Goal: Transaction & Acquisition: Purchase product/service

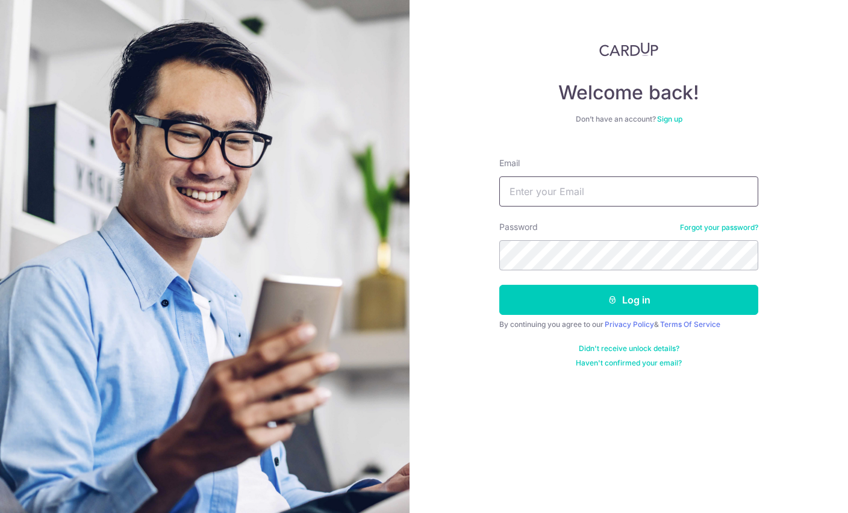
click at [615, 182] on input "Email" at bounding box center [628, 191] width 259 height 30
type input "wbcheok@gmail.com"
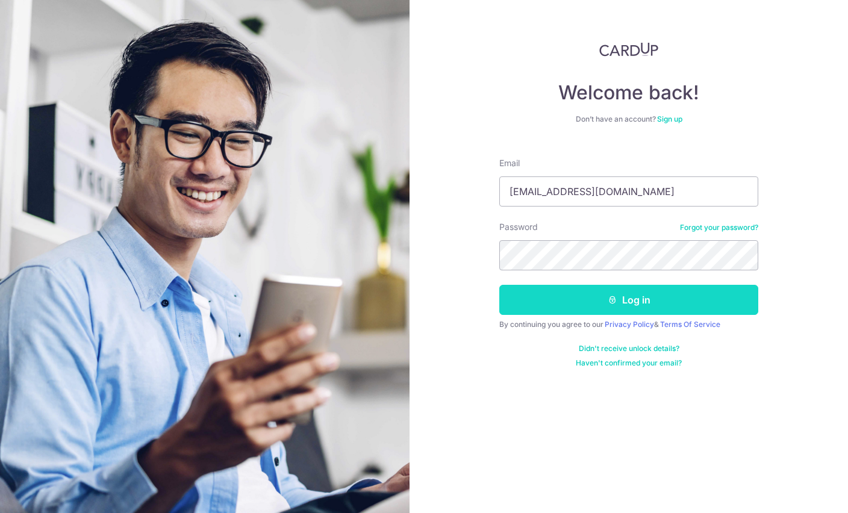
click at [632, 298] on button "Log in" at bounding box center [628, 300] width 259 height 30
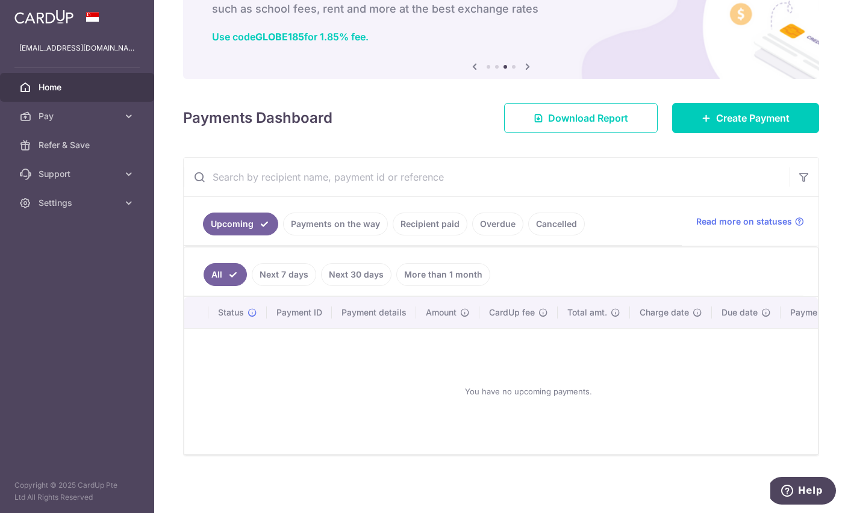
scroll to position [83, 0]
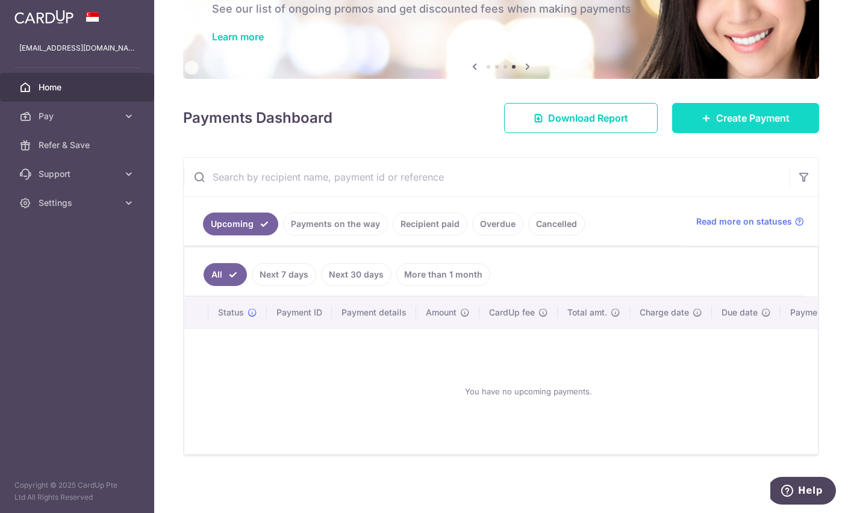
click at [750, 125] on span "Create Payment" at bounding box center [752, 118] width 73 height 14
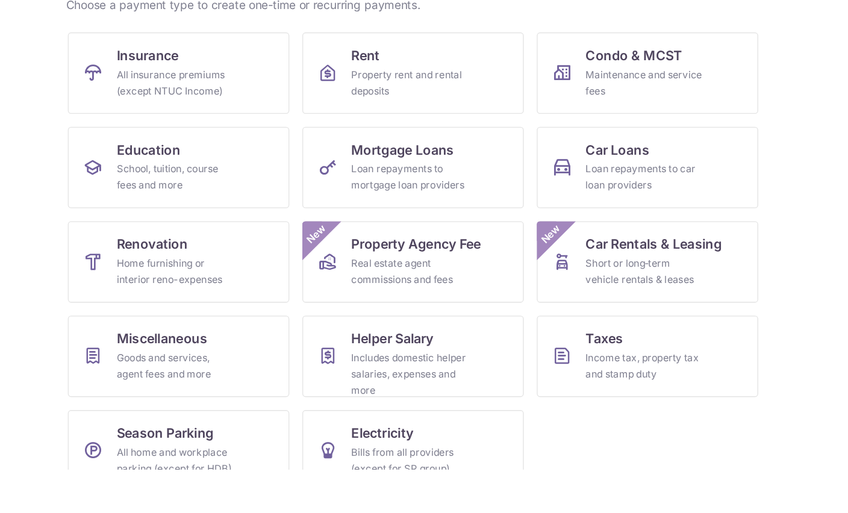
scroll to position [25, 0]
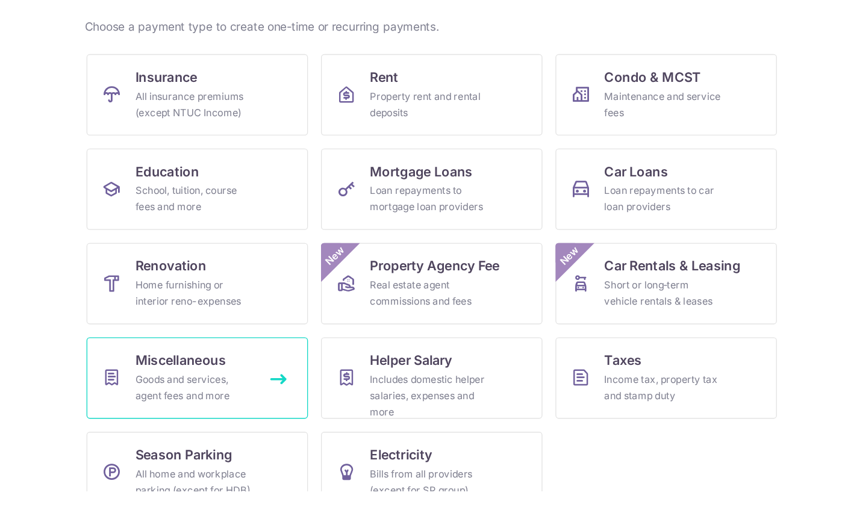
click at [170, 399] on link "Miscellaneous Goods and services, agent fees and more" at bounding box center [246, 429] width 164 height 60
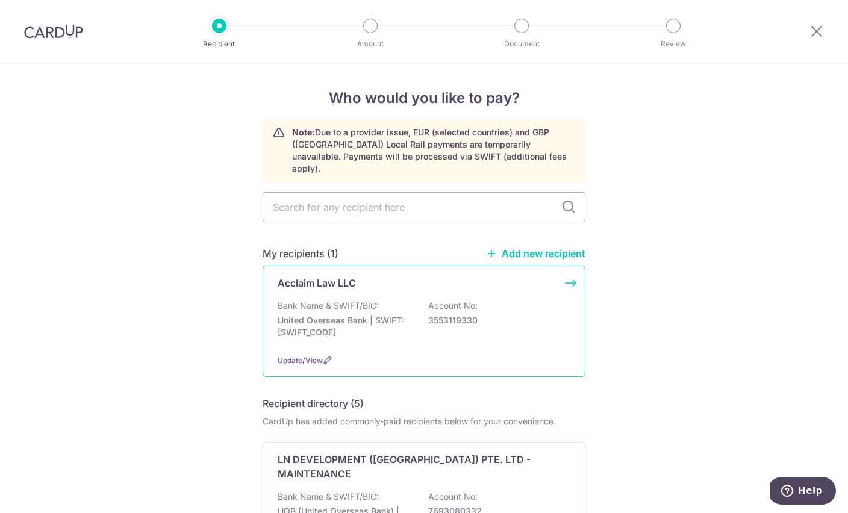
click at [516, 301] on div "Bank Name & SWIFT/BIC: United Overseas Bank | SWIFT: [SWIFT_CODE] Account No: 3…" at bounding box center [424, 322] width 293 height 45
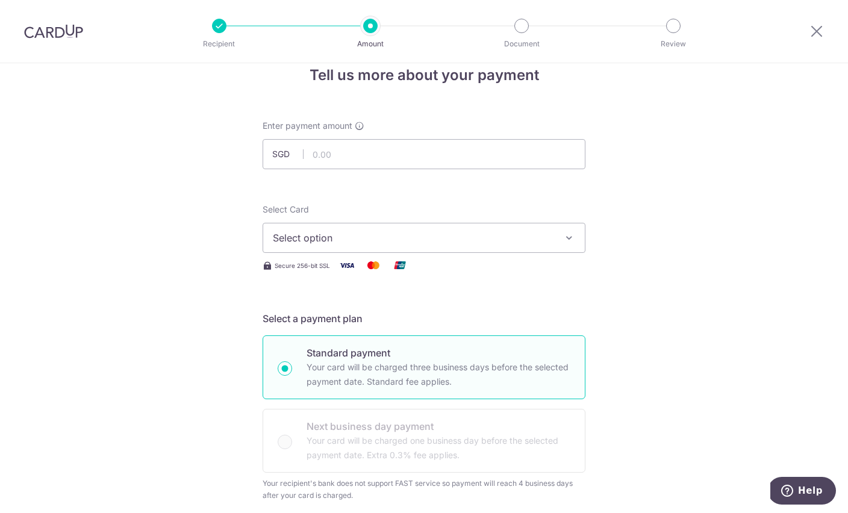
scroll to position [22, 0]
click at [425, 159] on input "text" at bounding box center [424, 155] width 323 height 30
click at [446, 234] on button "Select option" at bounding box center [424, 238] width 323 height 30
type input "3,750.00"
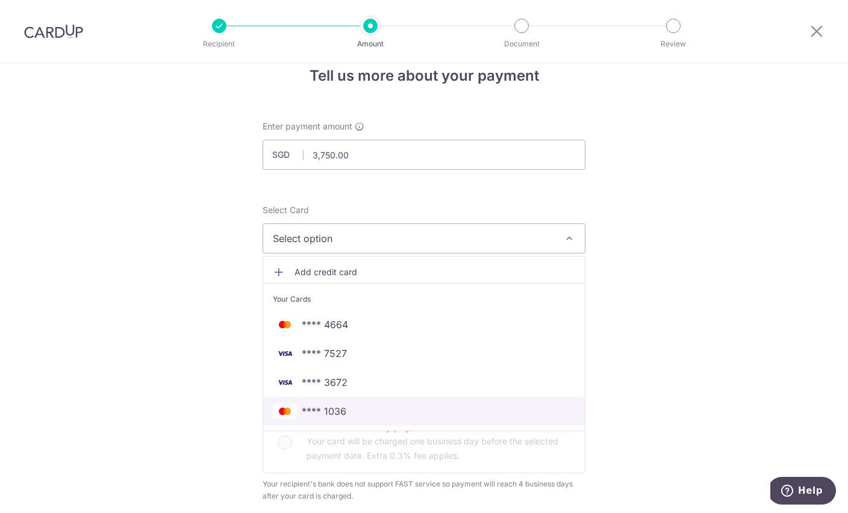
click at [366, 414] on span "**** 1036" at bounding box center [424, 411] width 302 height 14
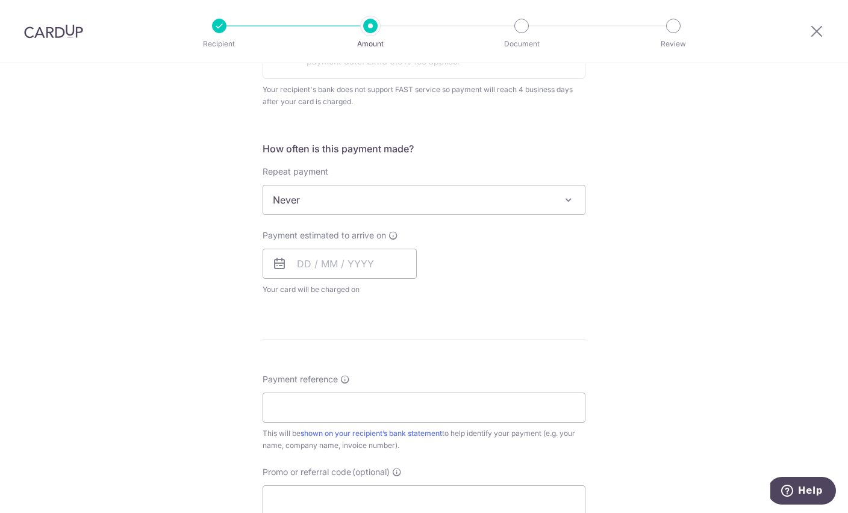
scroll to position [418, 0]
click at [576, 205] on span "Never" at bounding box center [424, 198] width 322 height 29
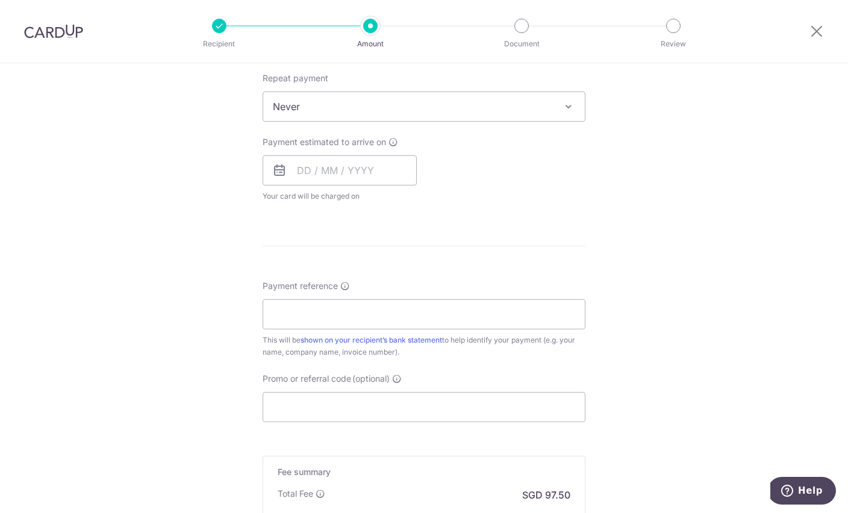
scroll to position [519, 0]
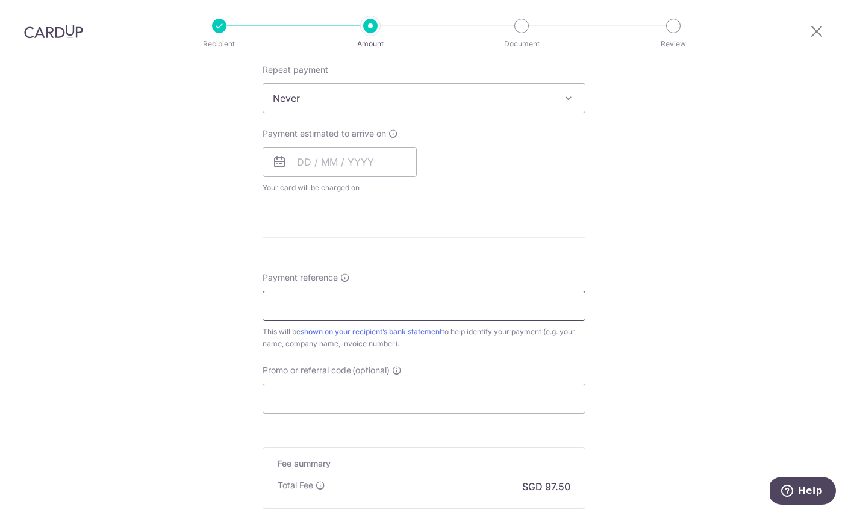
click at [493, 319] on input "Payment reference" at bounding box center [424, 306] width 323 height 30
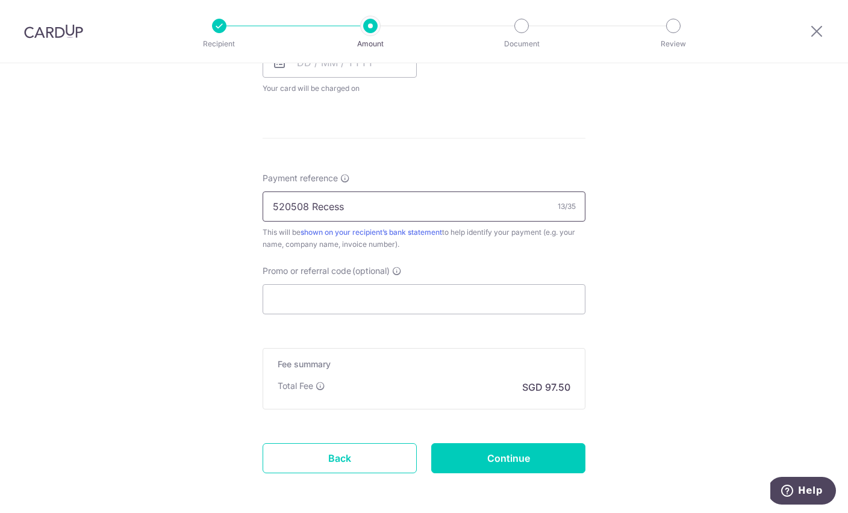
scroll to position [620, 0]
type input "520508 Recess"
click at [476, 298] on input "Promo or referral code (optional)" at bounding box center [424, 297] width 323 height 30
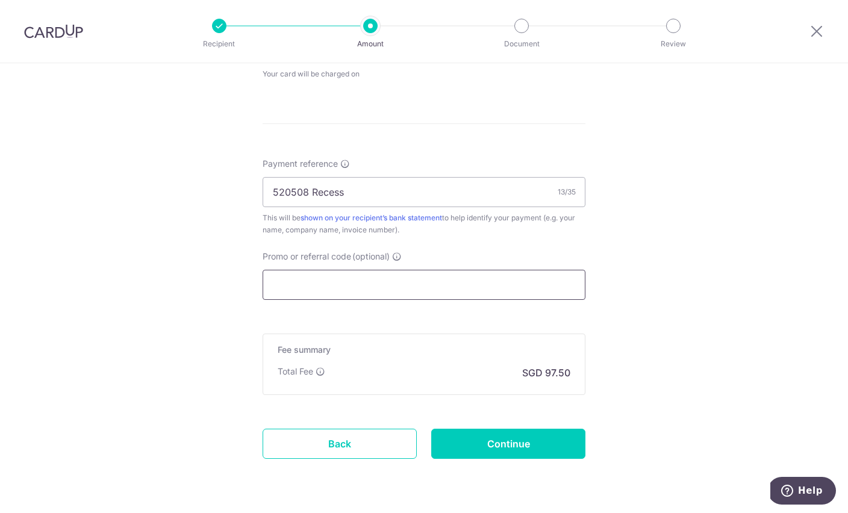
scroll to position [632, 0]
click at [307, 284] on input "Promo or referral code (optional)" at bounding box center [424, 285] width 323 height 30
paste input "SETHISFYBIZ"
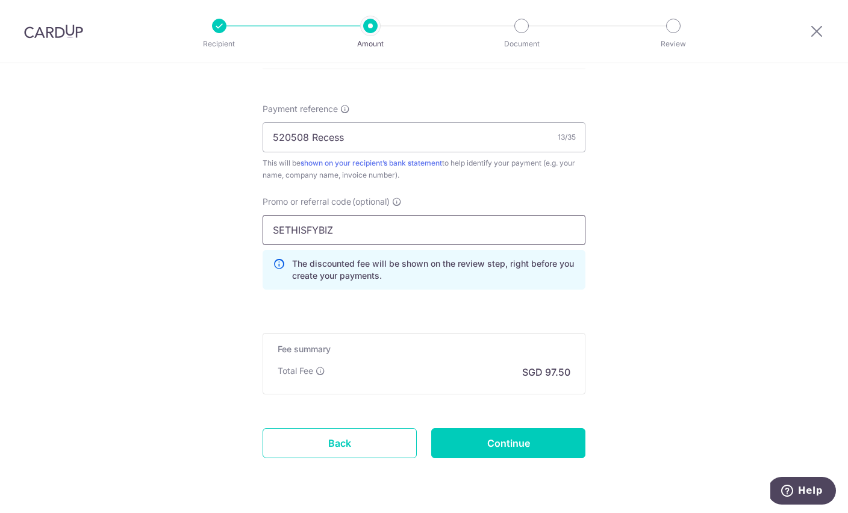
scroll to position [686, 0]
type input "SETHISFYBIZ"
click at [513, 451] on input "Continue" at bounding box center [508, 444] width 154 height 30
type input "Create Schedule"
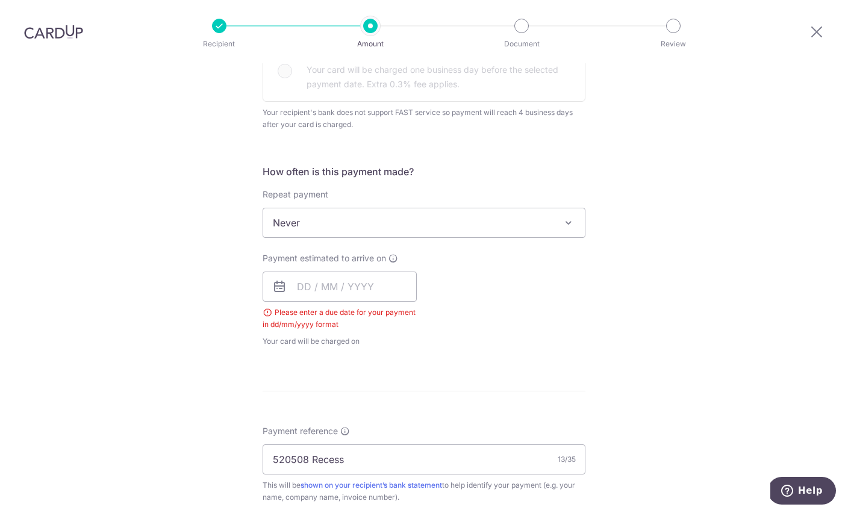
scroll to position [393, 0]
click at [367, 273] on input "text" at bounding box center [340, 288] width 154 height 30
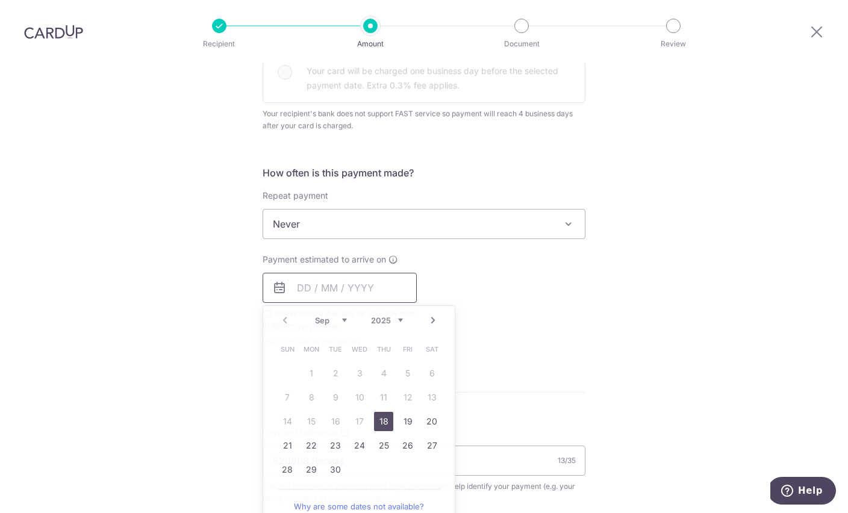
scroll to position [41, 0]
click at [381, 412] on link "18" at bounding box center [383, 421] width 19 height 19
type input "[DATE]"
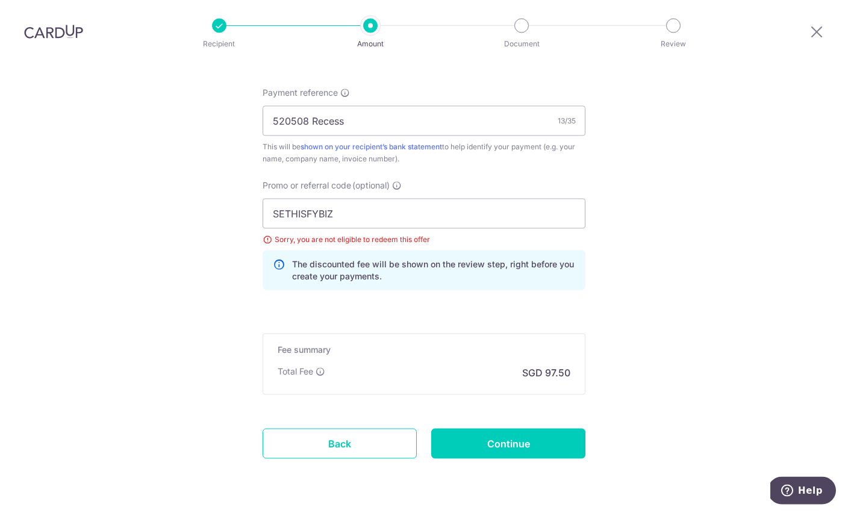
scroll to position [752, 0]
click at [504, 429] on input "Continue" at bounding box center [508, 444] width 154 height 30
type input "Create Schedule"
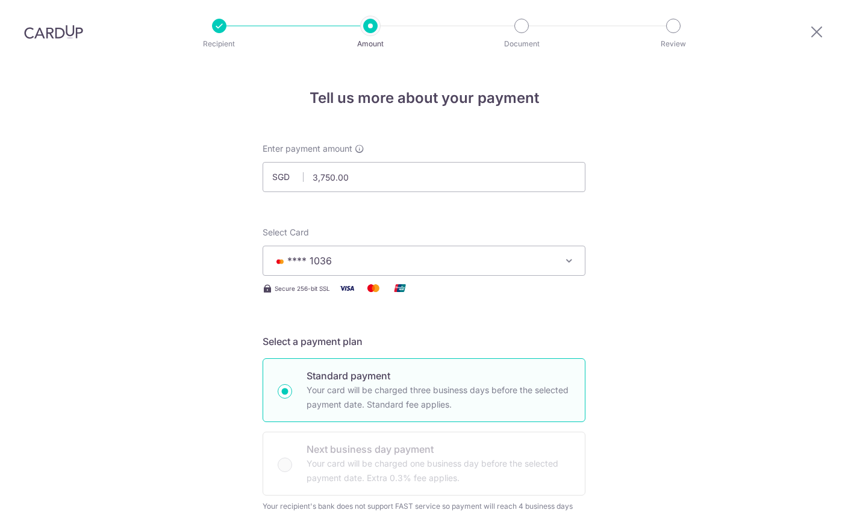
scroll to position [752, 0]
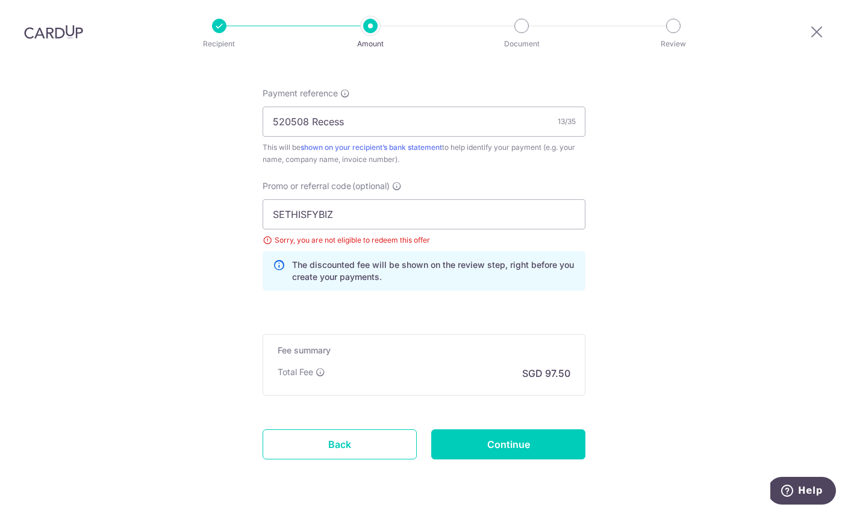
click at [369, 180] on span "(optional)" at bounding box center [370, 186] width 37 height 12
click at [369, 199] on input "SETHISFYBIZ" at bounding box center [424, 214] width 323 height 30
type input "OFF225"
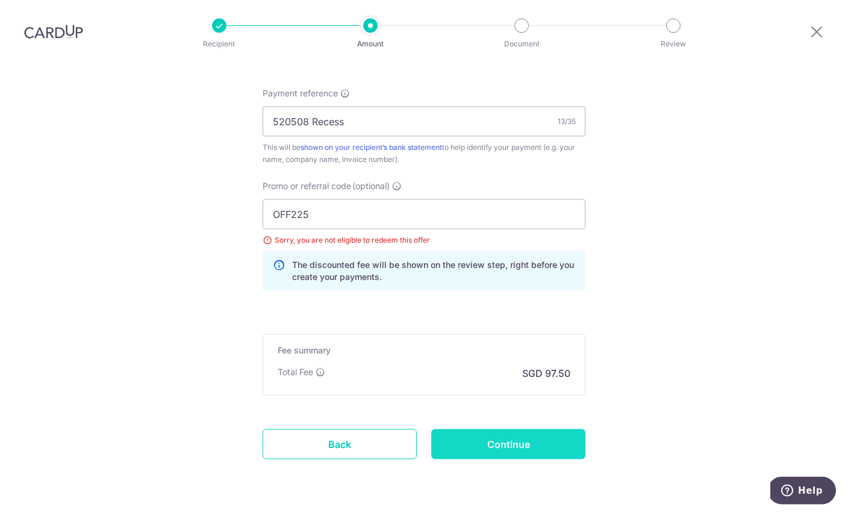
click at [516, 429] on input "Continue" at bounding box center [508, 444] width 154 height 30
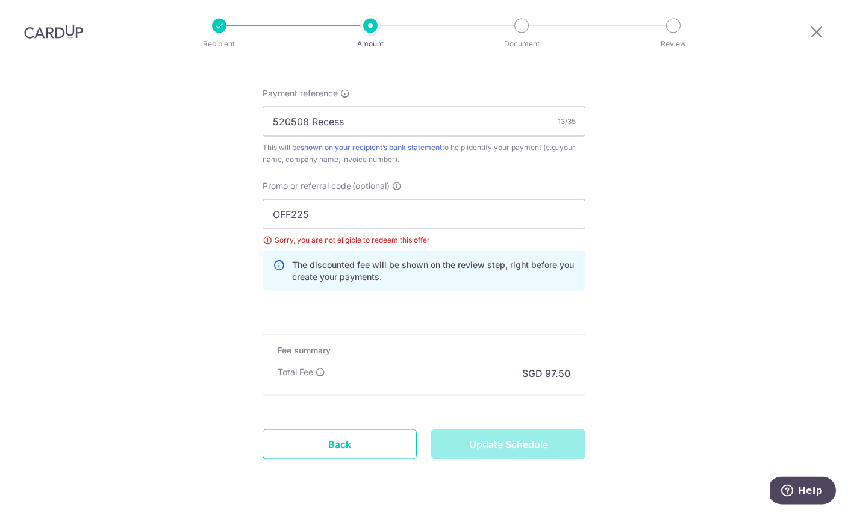
type input "Update Schedule"
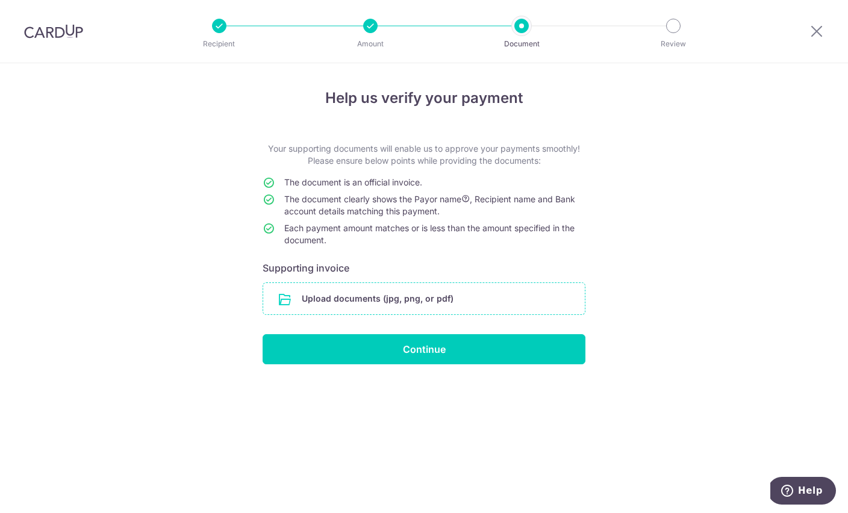
click at [421, 313] on input "file" at bounding box center [424, 298] width 322 height 31
